Goal: Task Accomplishment & Management: Manage account settings

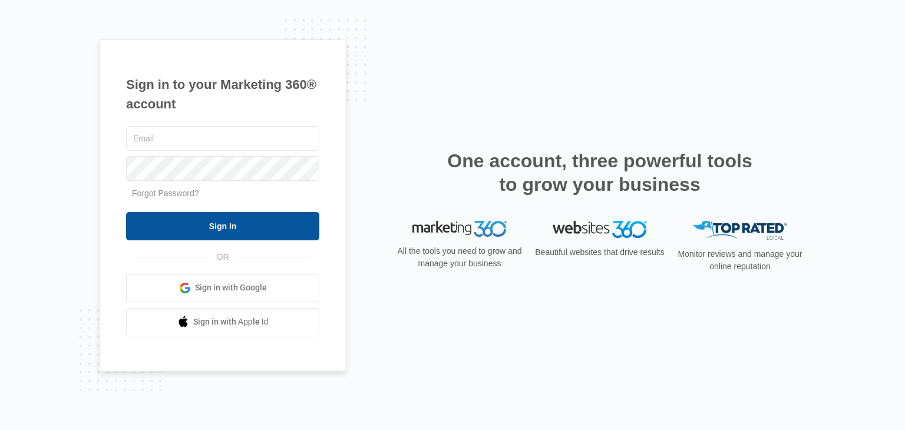
type input "[EMAIL_ADDRESS][DOMAIN_NAME]"
click at [228, 229] on input "Sign In" at bounding box center [222, 226] width 193 height 28
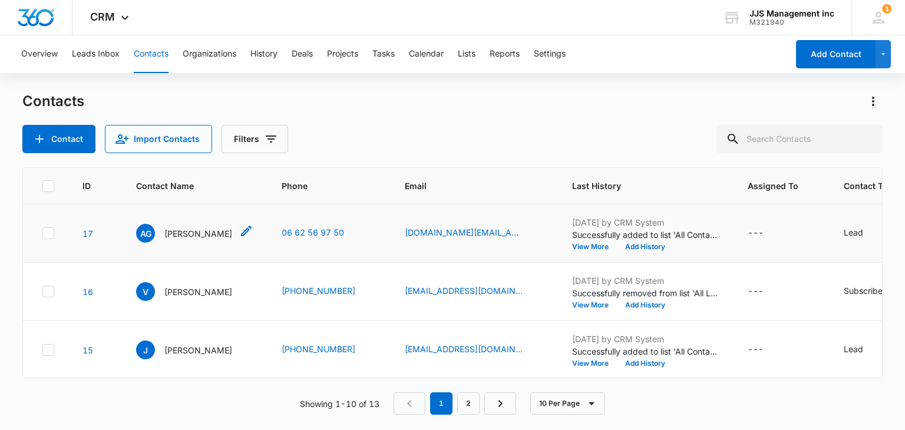
click at [185, 237] on p "[PERSON_NAME]" at bounding box center [198, 233] width 68 height 12
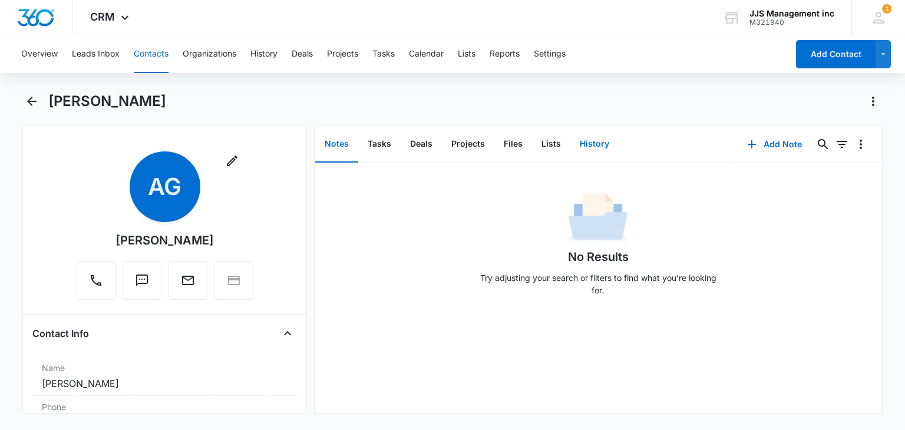
click at [586, 144] on button "History" at bounding box center [595, 144] width 48 height 37
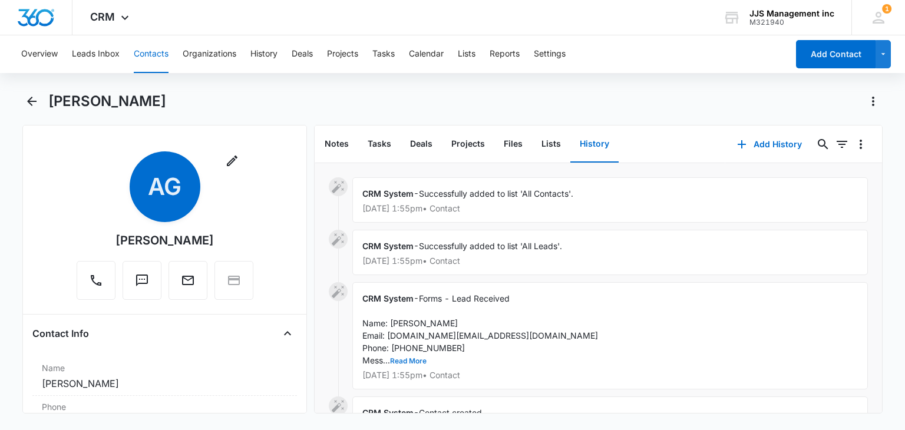
click at [411, 360] on button "Read More" at bounding box center [408, 361] width 37 height 7
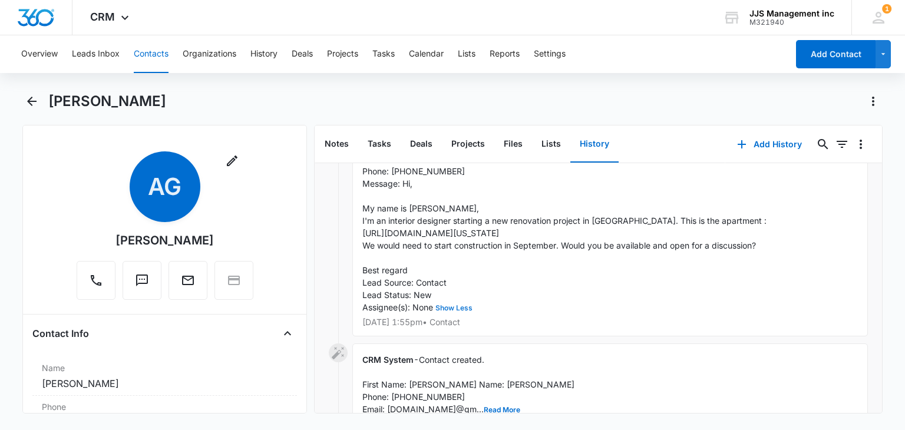
scroll to position [118, 0]
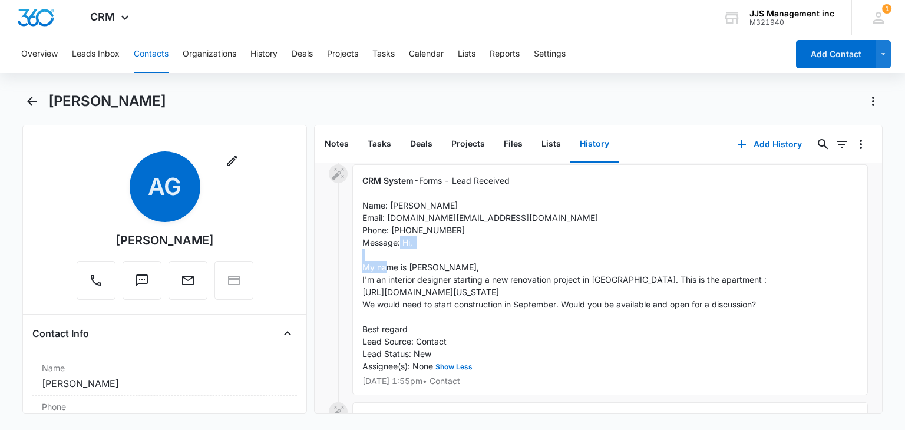
drag, startPoint x: 409, startPoint y: 266, endPoint x: 462, endPoint y: 265, distance: 53.1
click at [462, 265] on span "Forms - Lead Received Name: [PERSON_NAME] Email: [DOMAIN_NAME][EMAIL_ADDRESS][D…" at bounding box center [565, 274] width 407 height 196
copy span "[PERSON_NAME]"
drag, startPoint x: 387, startPoint y: 217, endPoint x: 499, endPoint y: 217, distance: 112.6
click at [499, 217] on div "CRM System - Forms - Lead Received Name: [PERSON_NAME] Email: [DOMAIN_NAME][EMA…" at bounding box center [610, 279] width 516 height 231
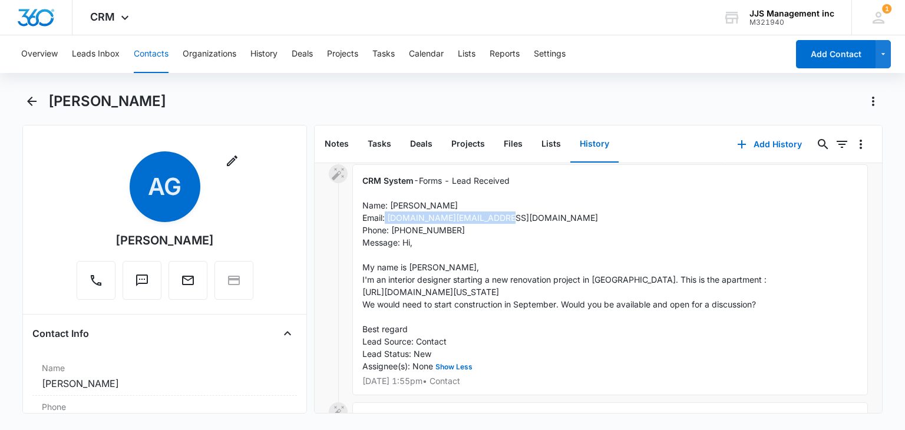
copy span "[DOMAIN_NAME][EMAIL_ADDRESS][DOMAIN_NAME]"
